Goal: Understand process/instructions: Learn about a topic

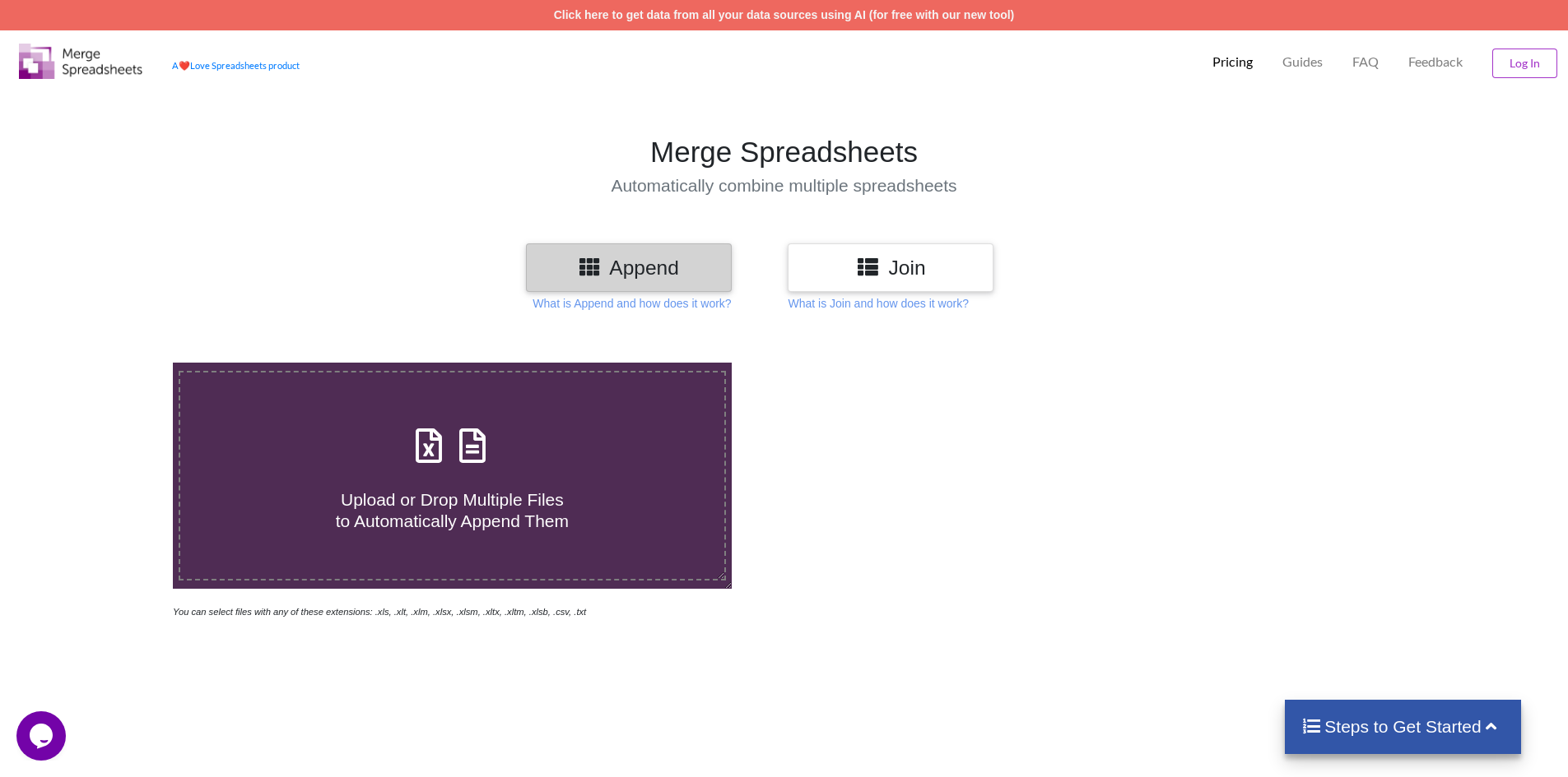
click at [867, 264] on icon at bounding box center [868, 266] width 23 height 21
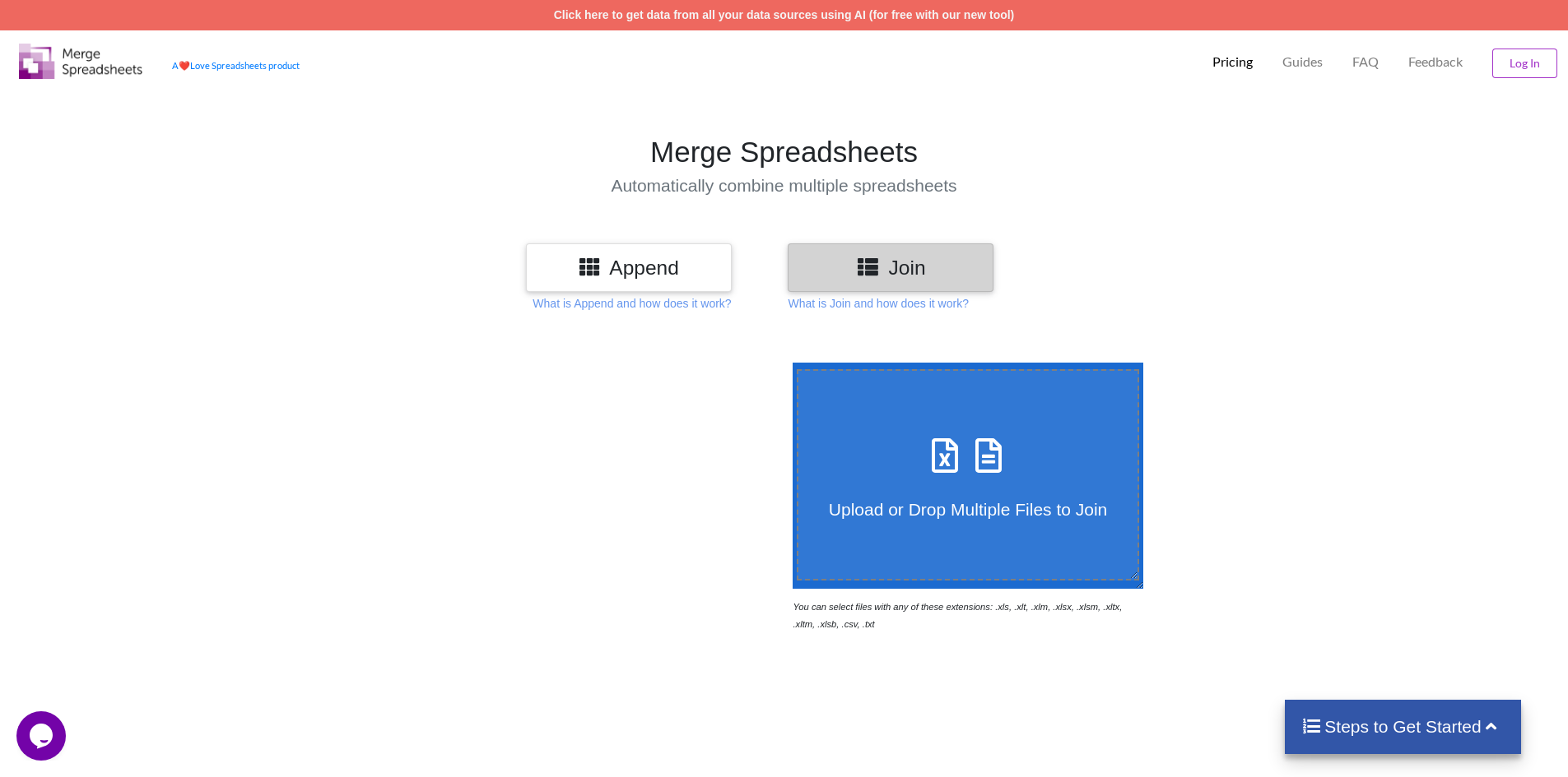
click at [694, 265] on h3 "Append" at bounding box center [628, 268] width 181 height 23
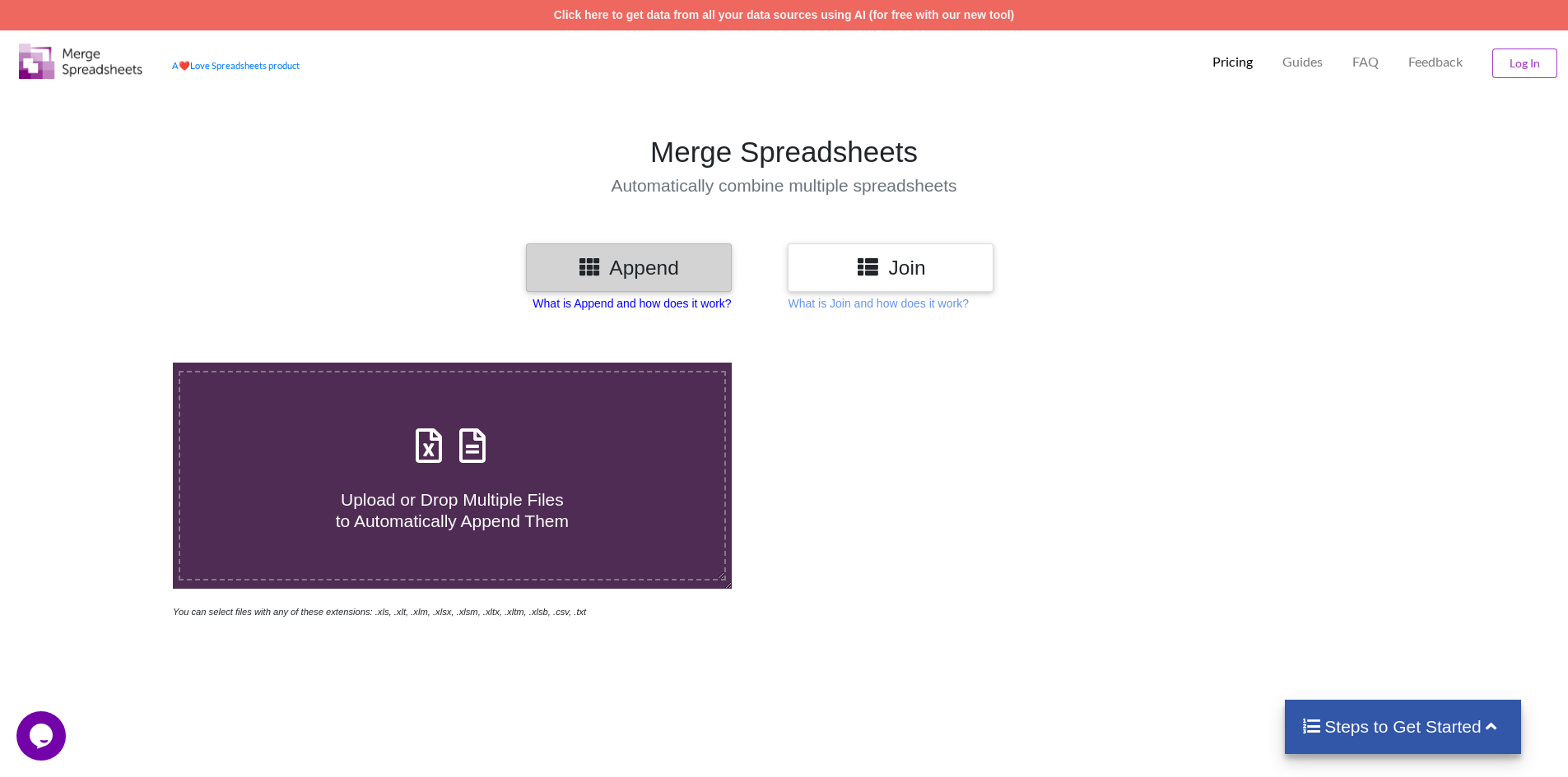
click at [672, 302] on p "What is Append and how does it work?" at bounding box center [632, 303] width 199 height 16
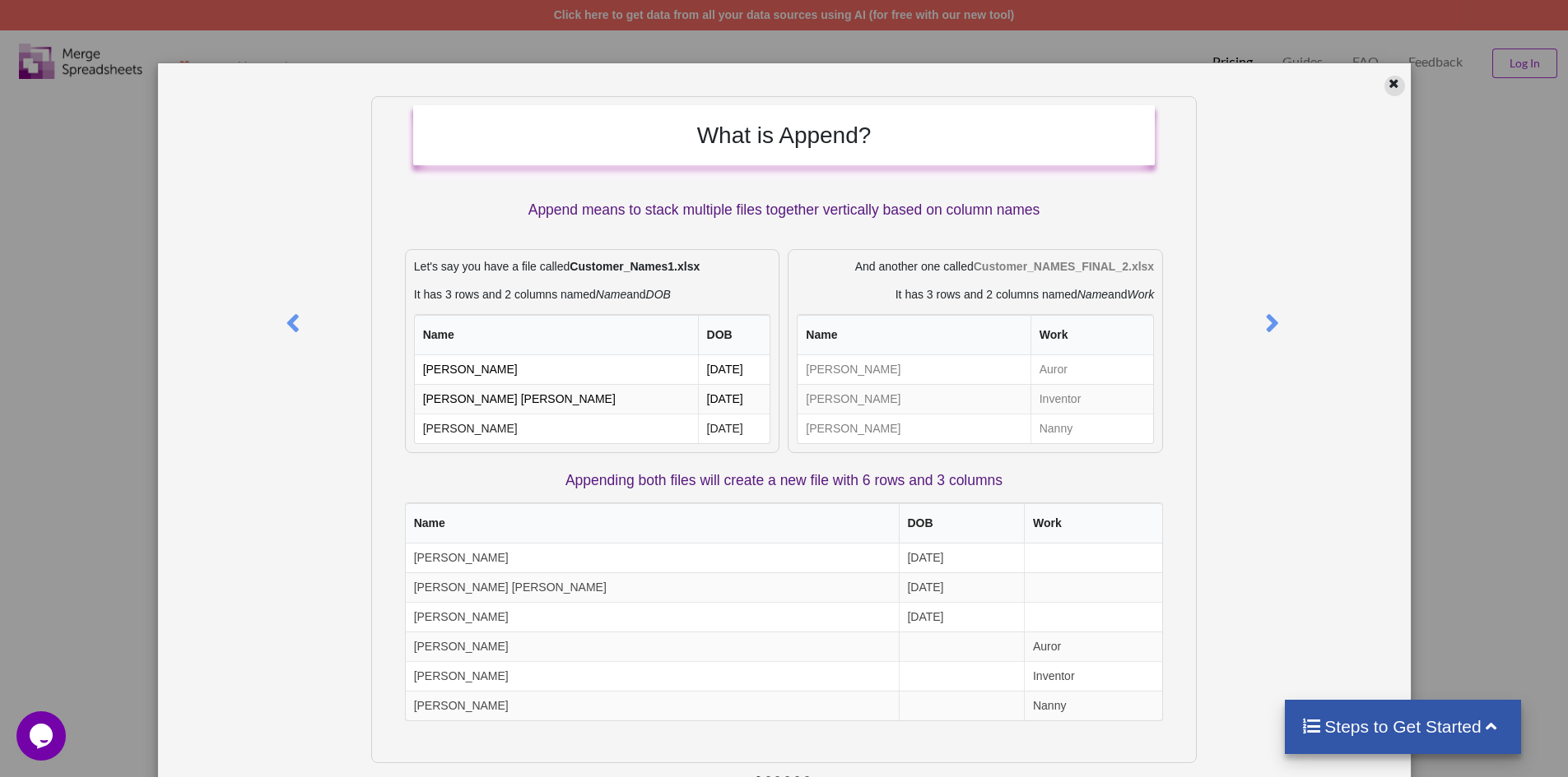
click at [1394, 84] on div at bounding box center [1394, 86] width 21 height 21
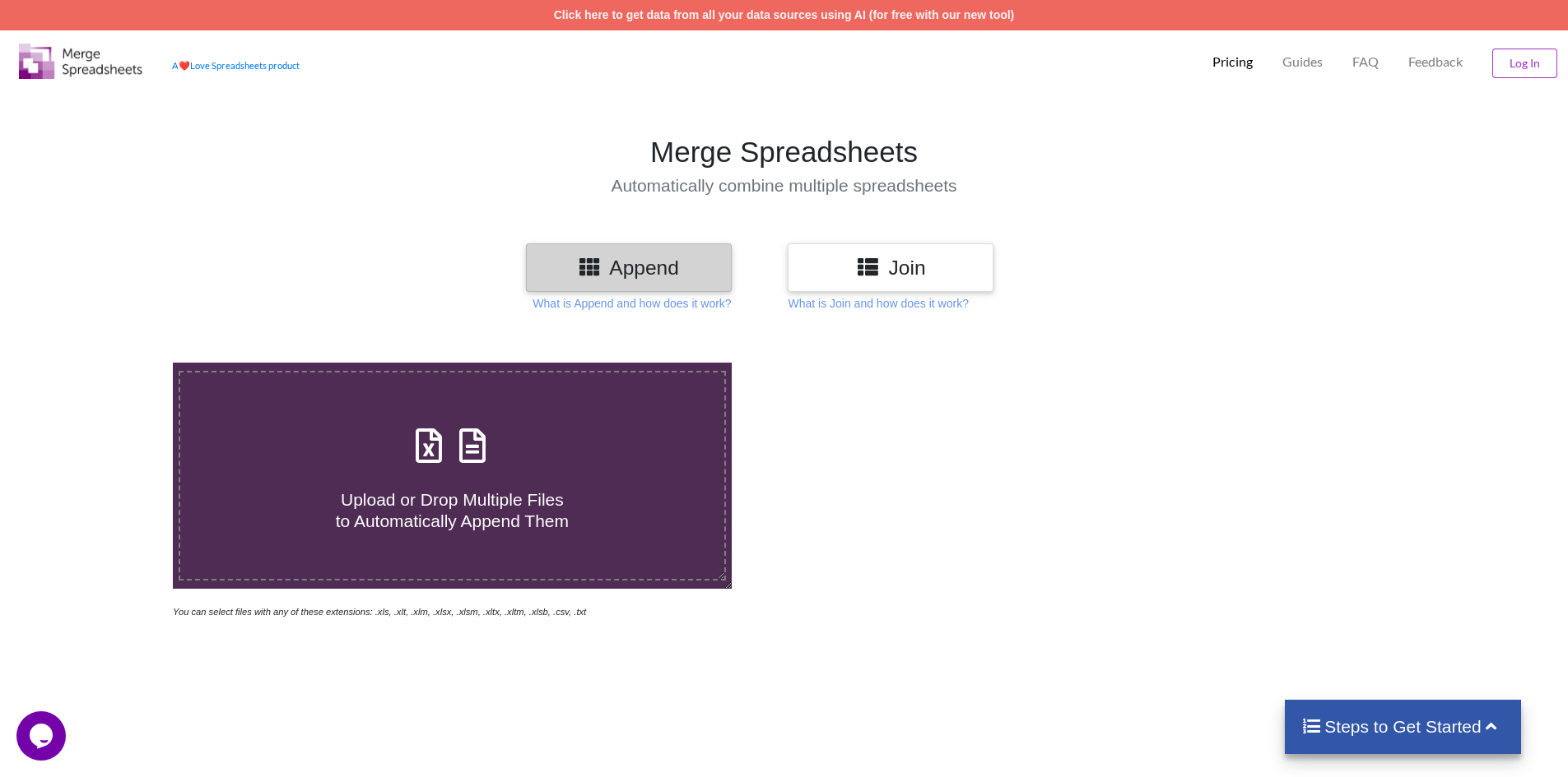
click at [953, 254] on div "Join" at bounding box center [890, 268] width 206 height 49
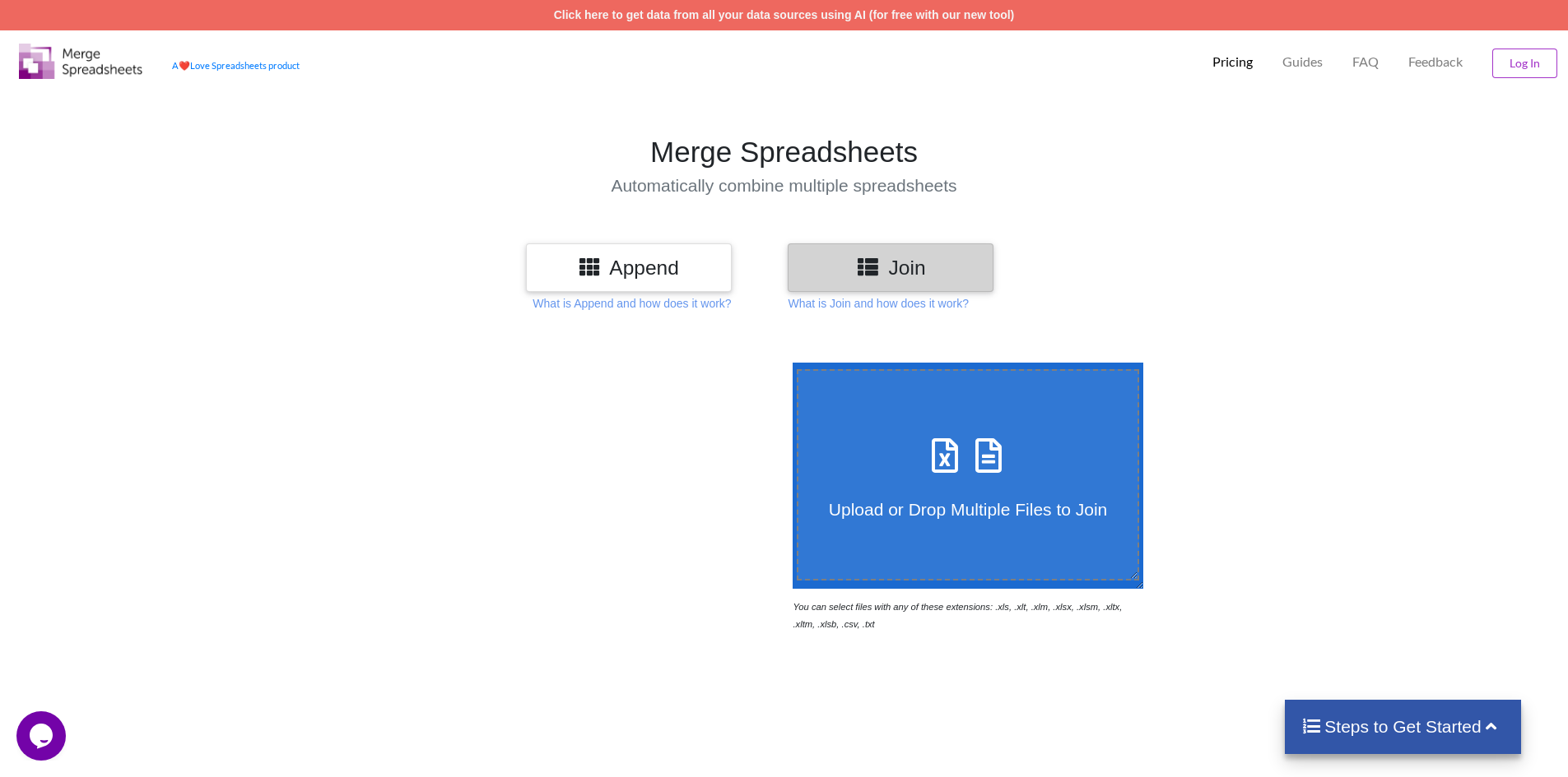
click at [890, 455] on div "Upload or Drop Multiple Files to Join" at bounding box center [968, 475] width 340 height 89
click at [788, 363] on input "Upload or Drop Multiple Files to Join" at bounding box center [788, 363] width 0 height 0
click at [854, 301] on p "What is Join and how does it work?" at bounding box center [877, 303] width 181 height 16
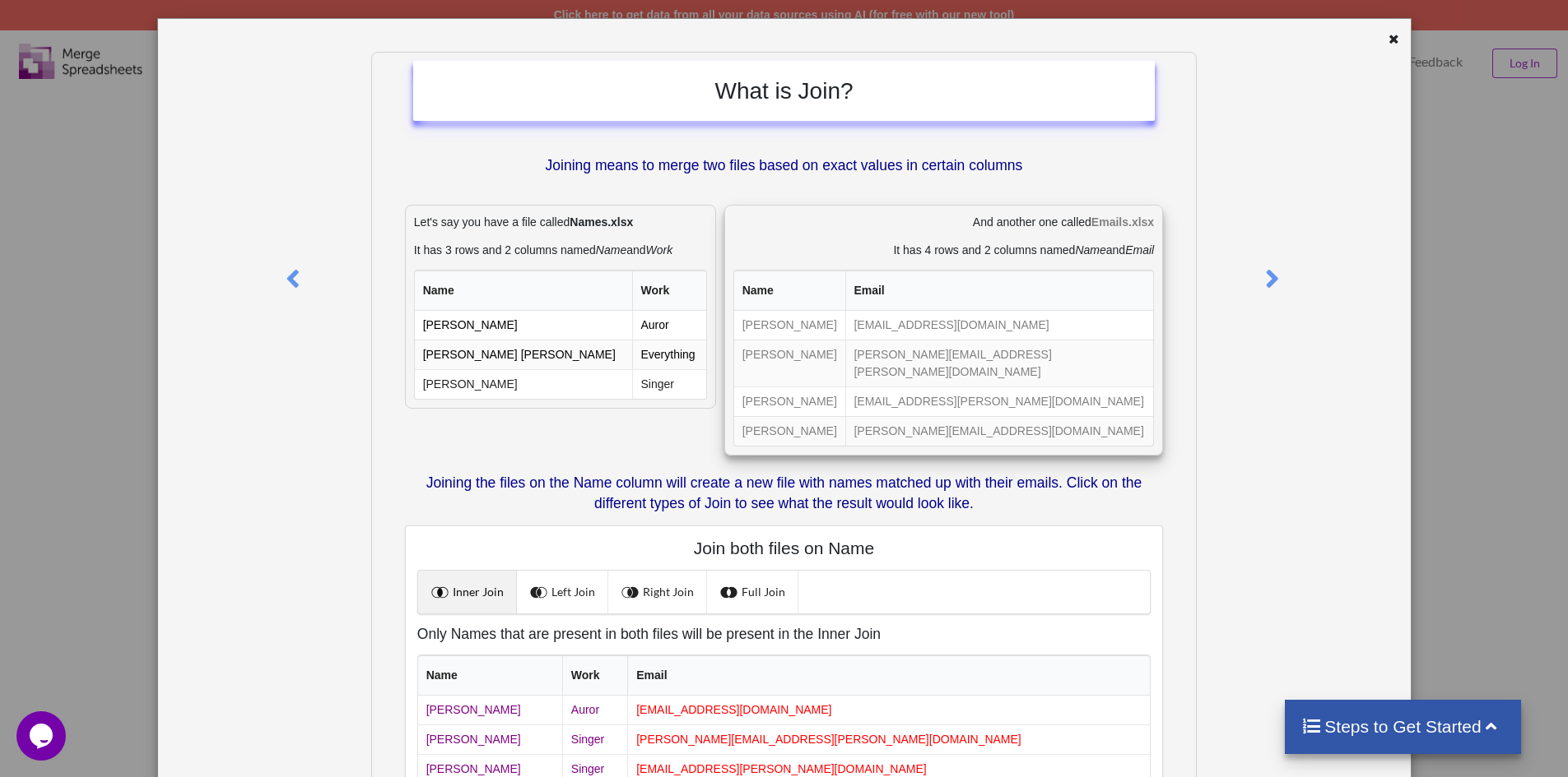
scroll to position [164, 0]
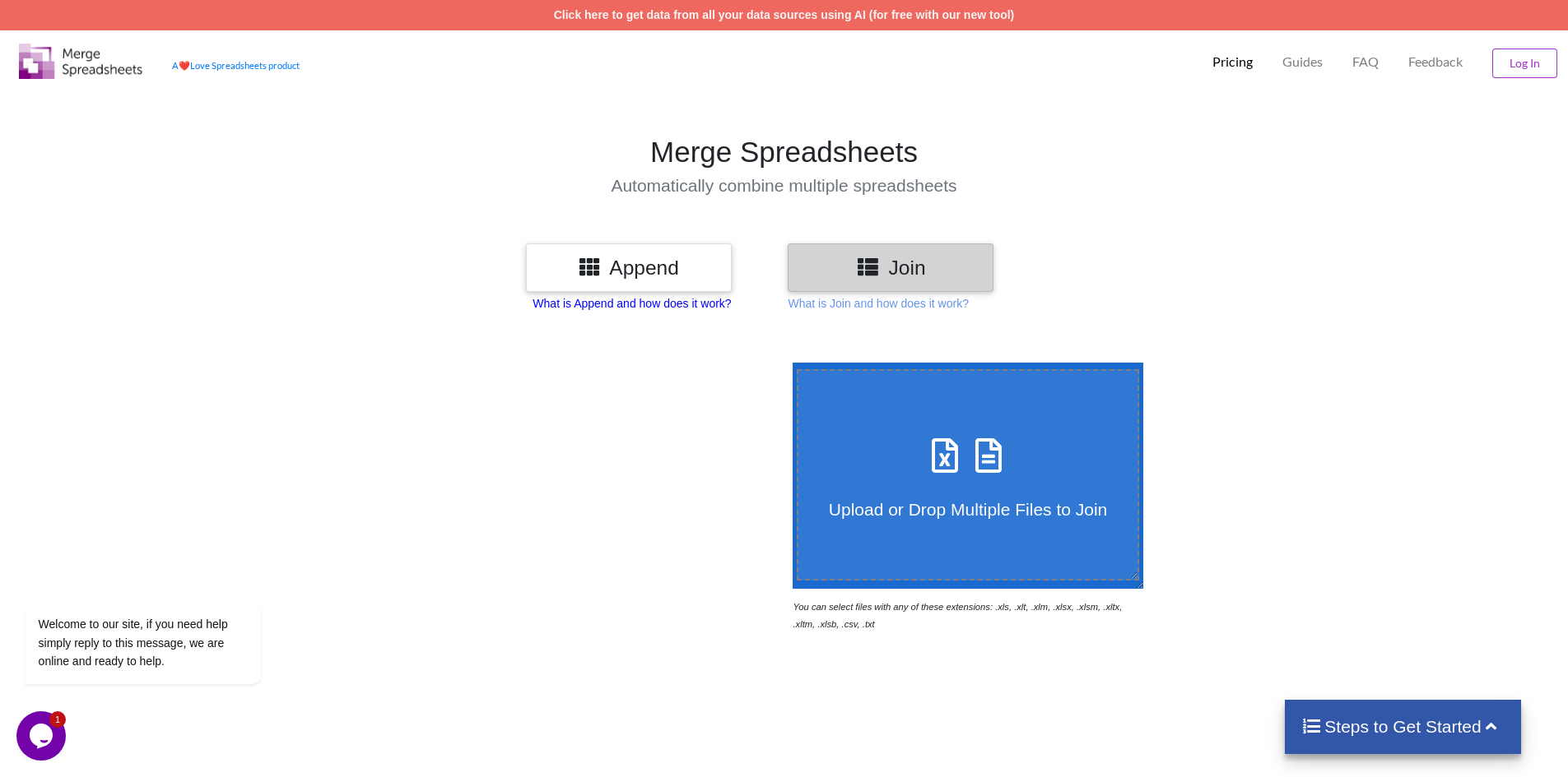
click at [585, 303] on p "What is Append and how does it work?" at bounding box center [632, 303] width 199 height 16
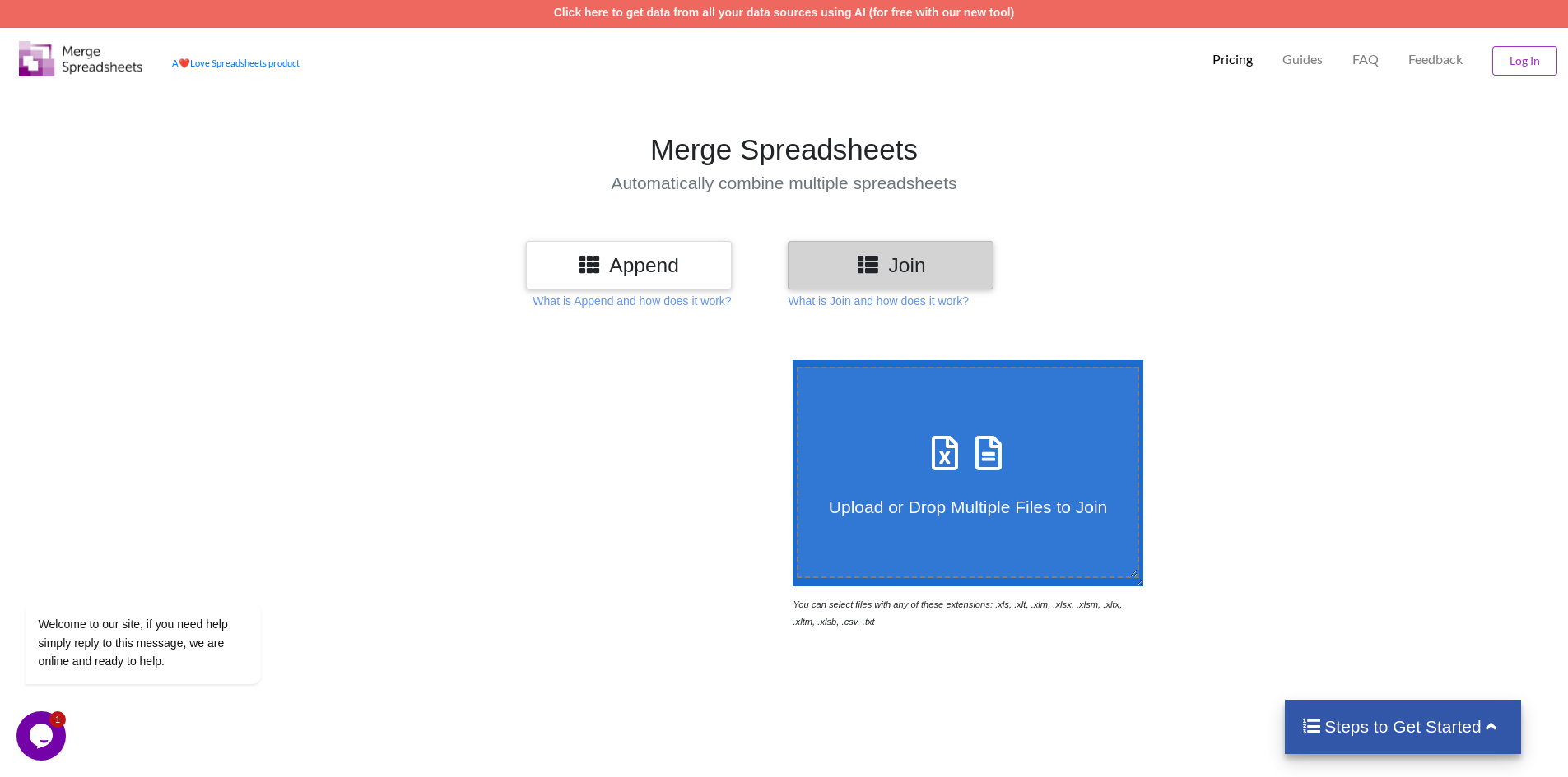
scroll to position [0, 0]
